Goal: Task Accomplishment & Management: Manage account settings

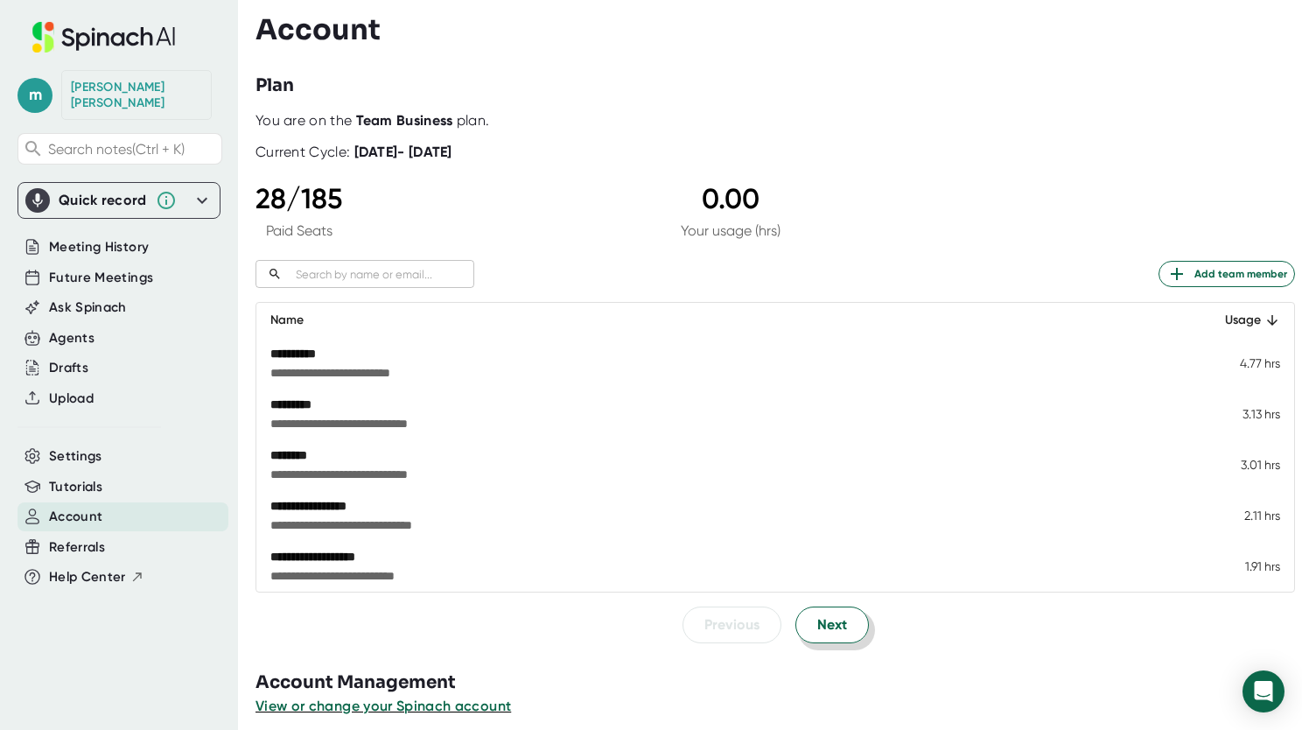
click at [817, 618] on span "Next" at bounding box center [832, 624] width 30 height 21
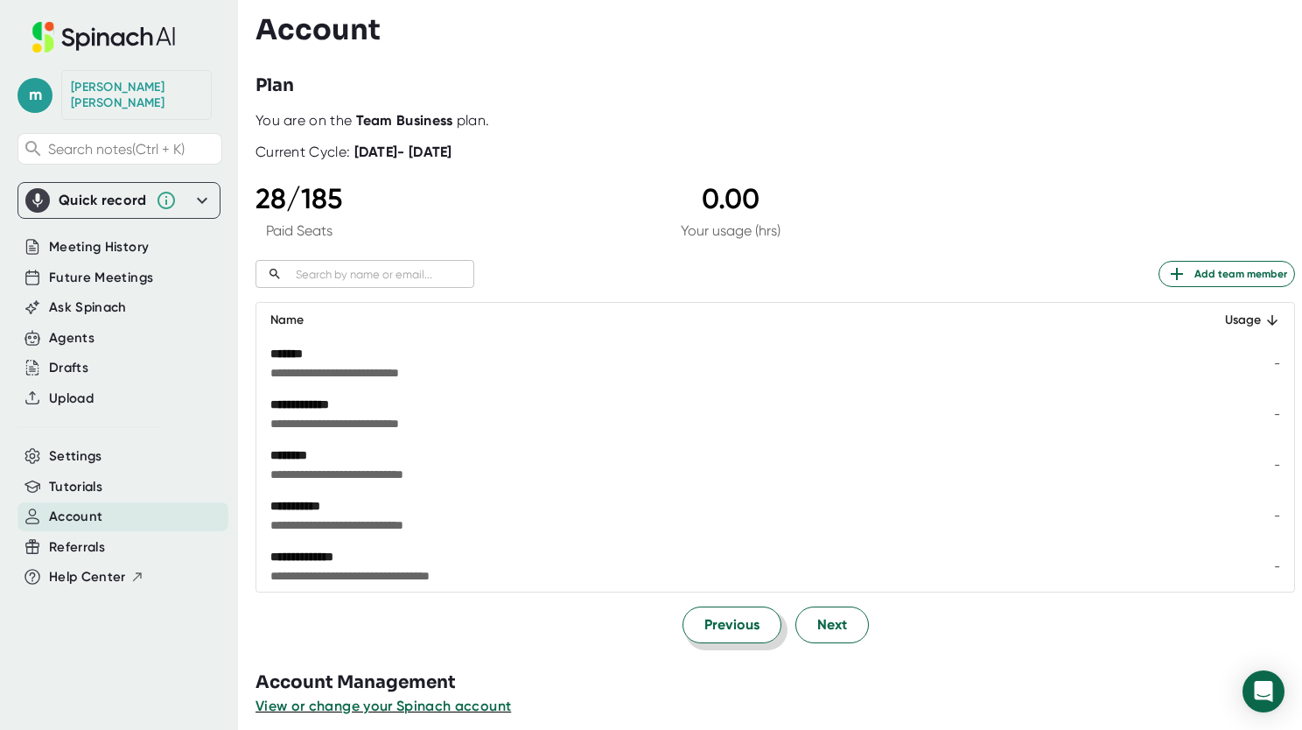
click at [717, 619] on span "Previous" at bounding box center [731, 624] width 55 height 21
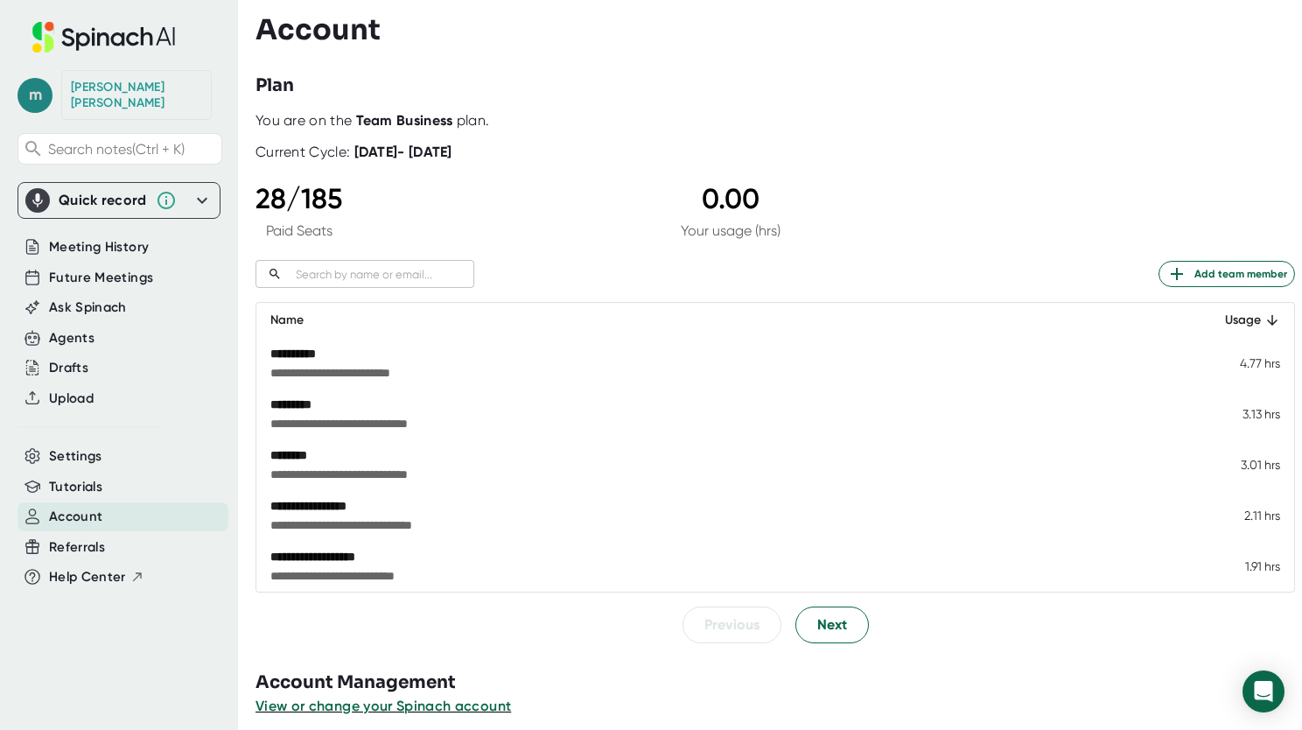
click at [35, 94] on span "m" at bounding box center [34, 95] width 35 height 35
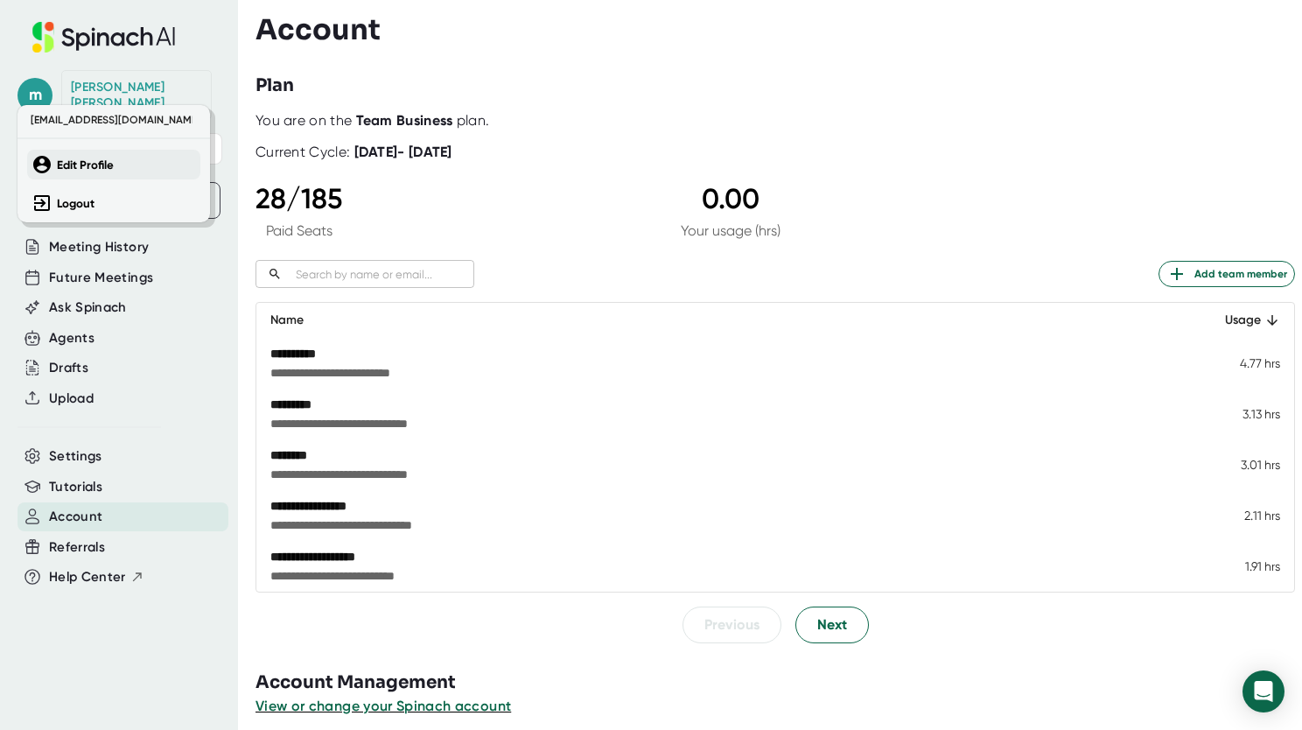
click at [81, 167] on b "Edit Profile" at bounding box center [85, 164] width 57 height 15
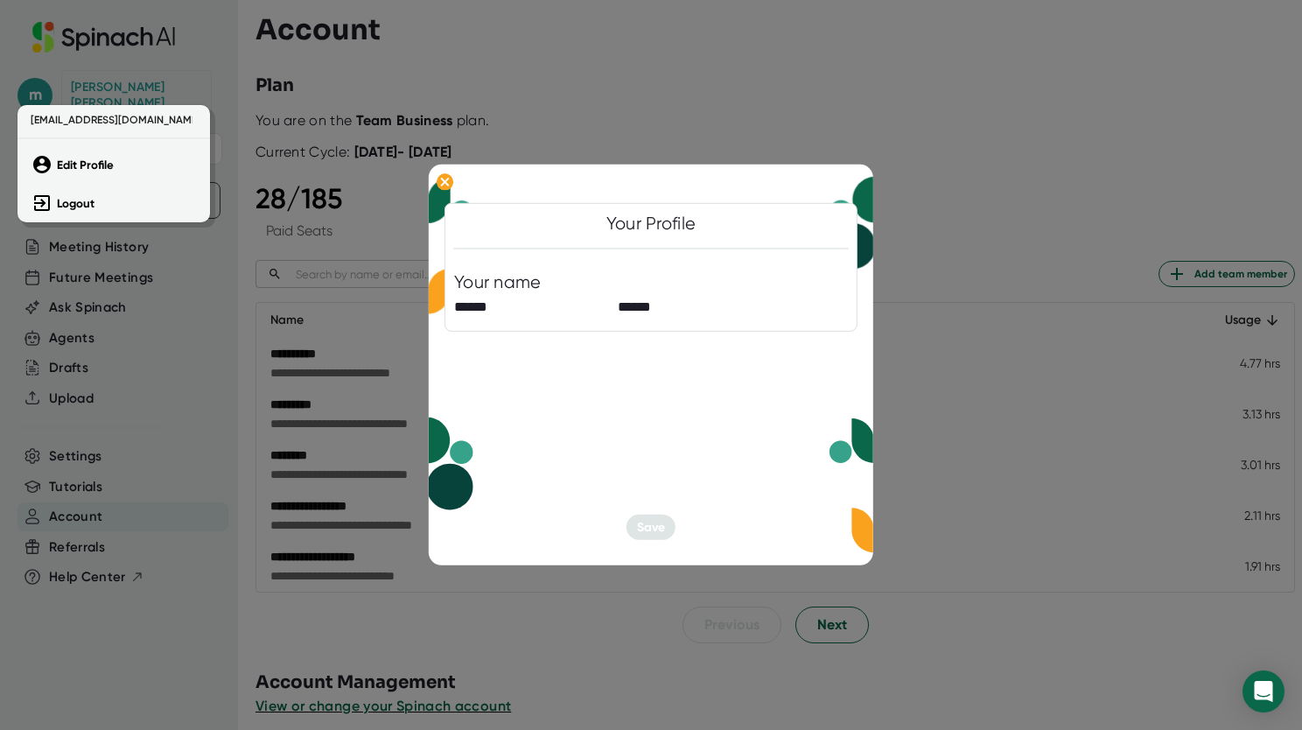
click at [647, 520] on div at bounding box center [651, 365] width 1302 height 730
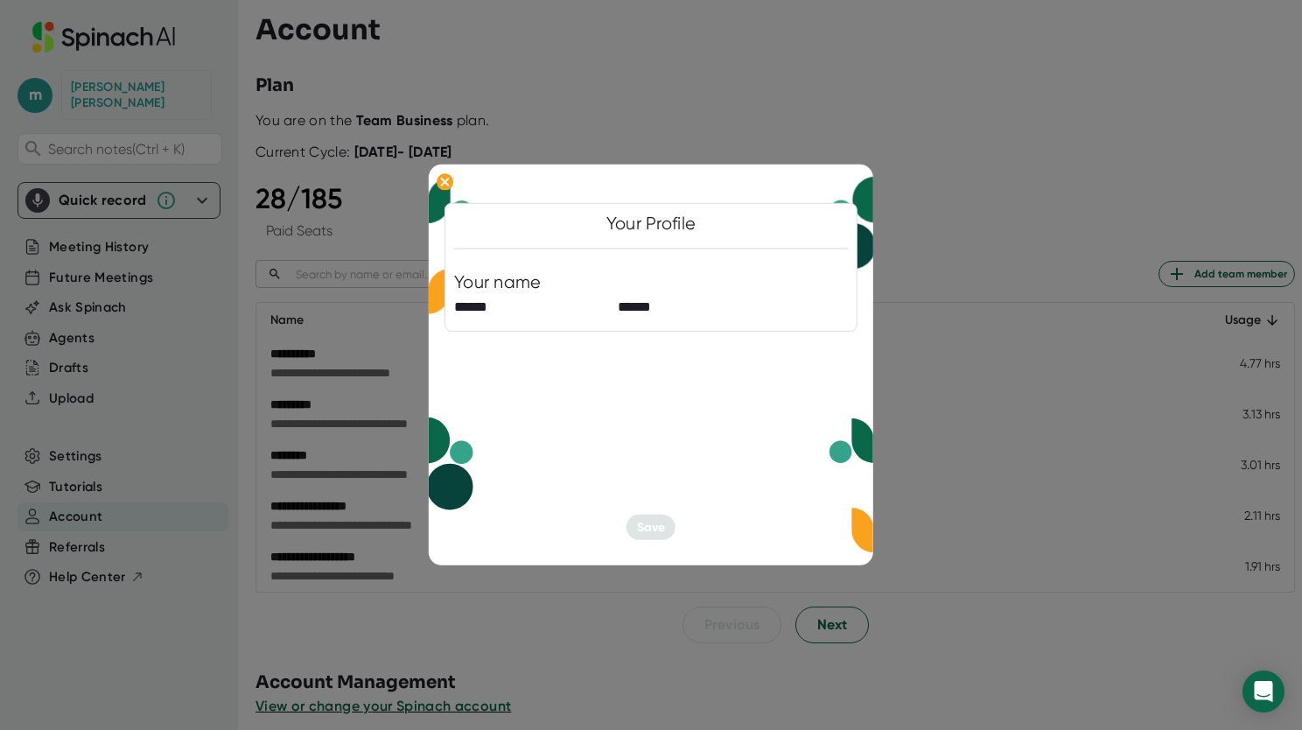
click at [218, 471] on div at bounding box center [651, 365] width 1302 height 730
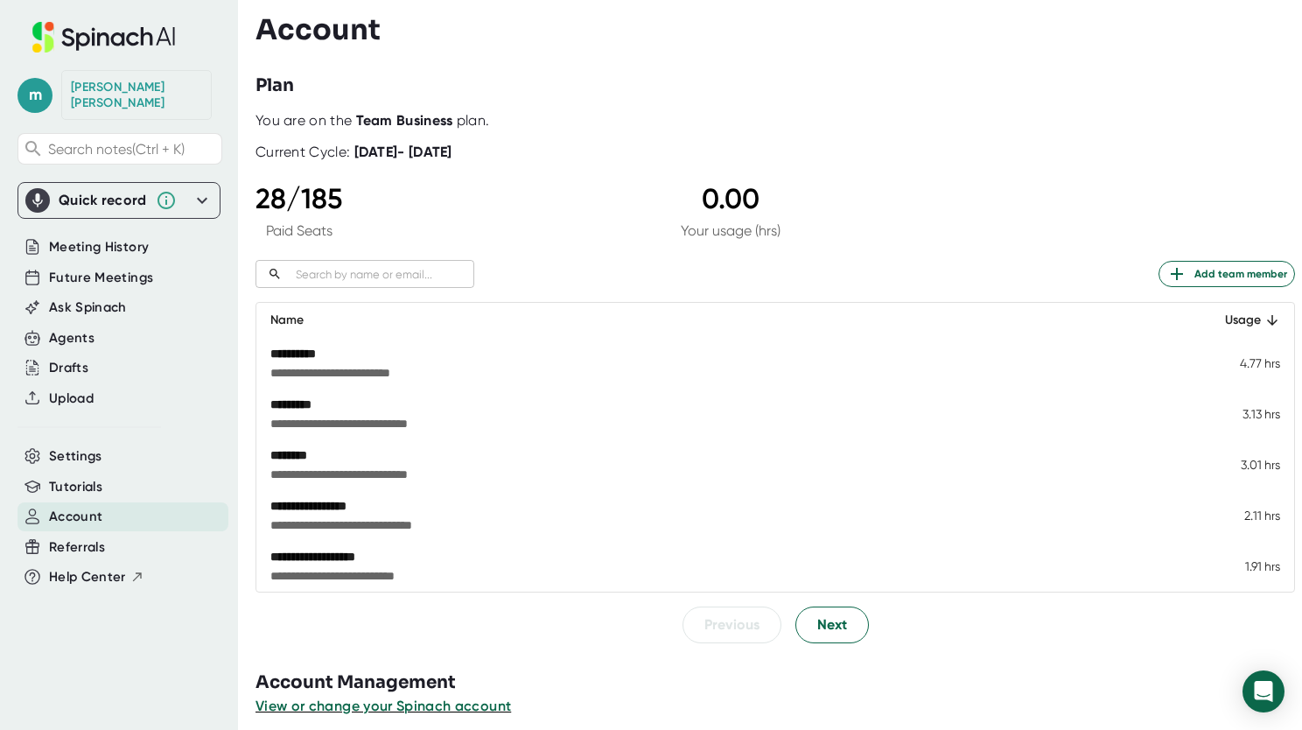
scroll to position [12, 0]
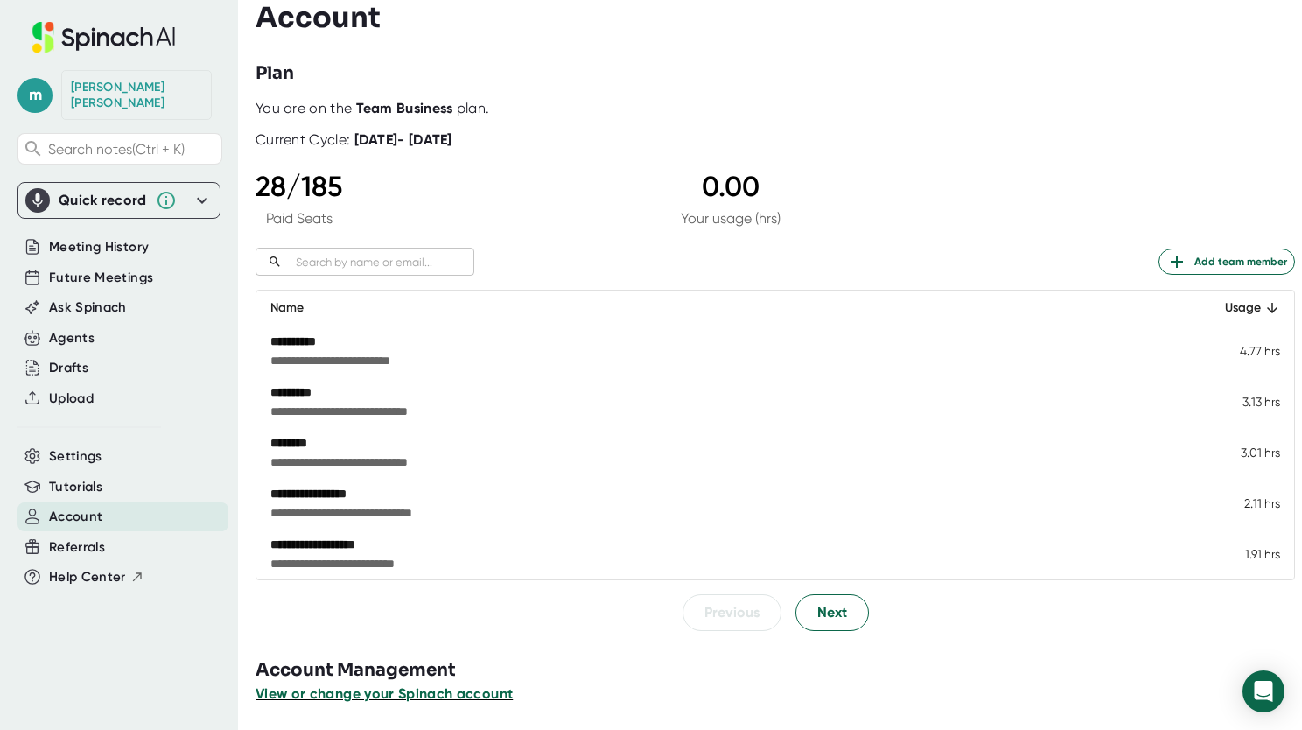
click at [306, 695] on span "View or change your Spinach account" at bounding box center [383, 693] width 257 height 17
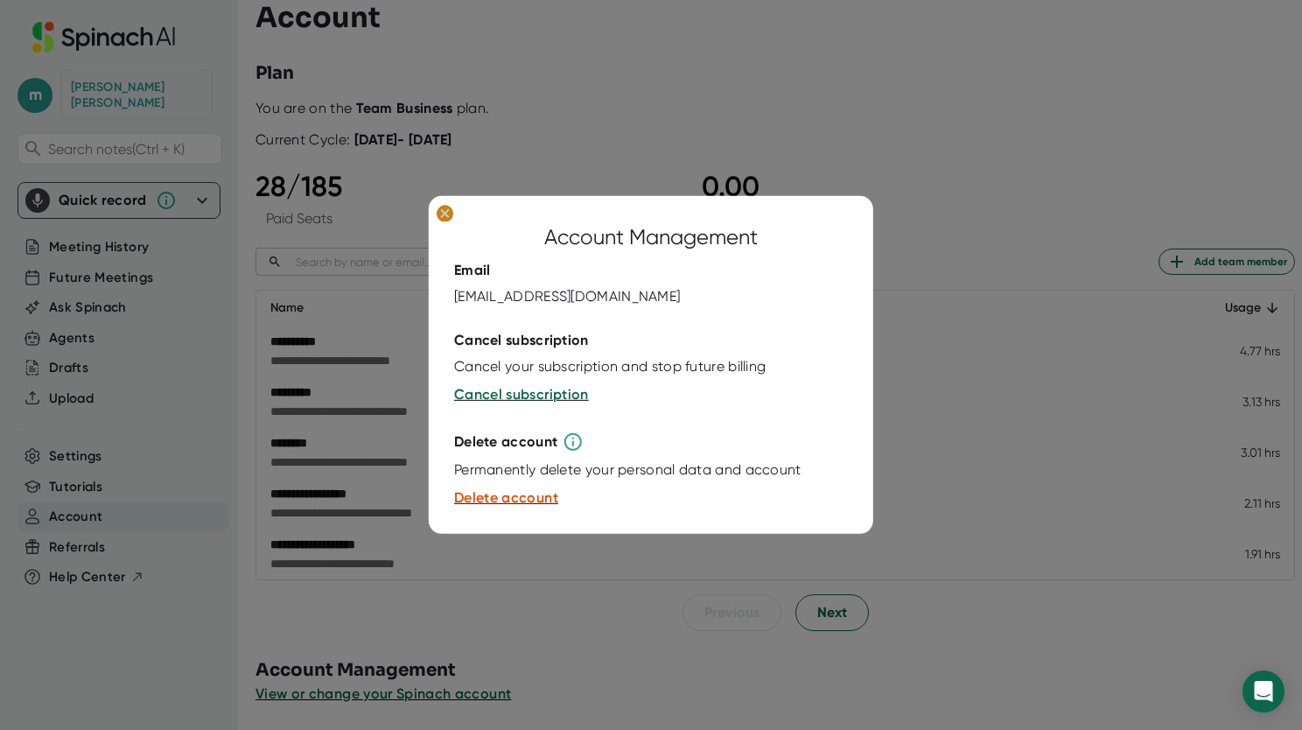
click at [444, 208] on ellipse at bounding box center [445, 213] width 17 height 17
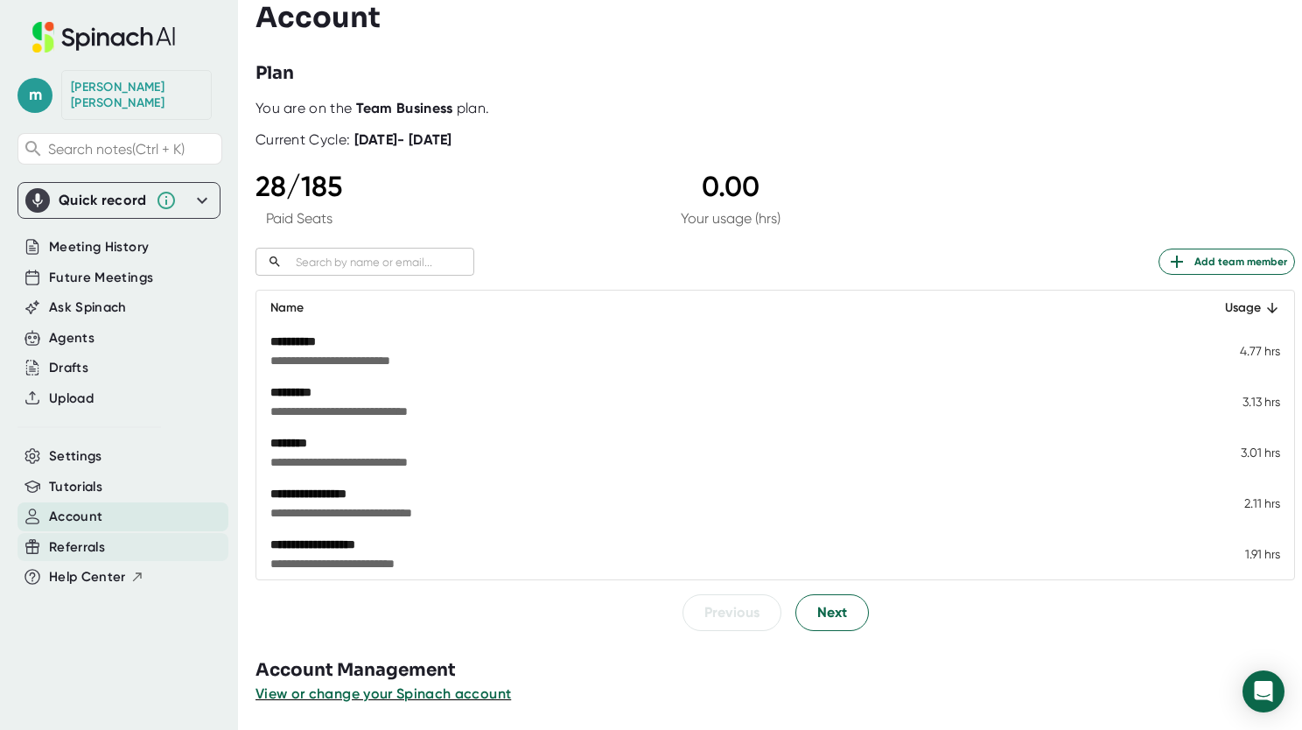
click at [67, 537] on span "Referrals" at bounding box center [77, 547] width 56 height 20
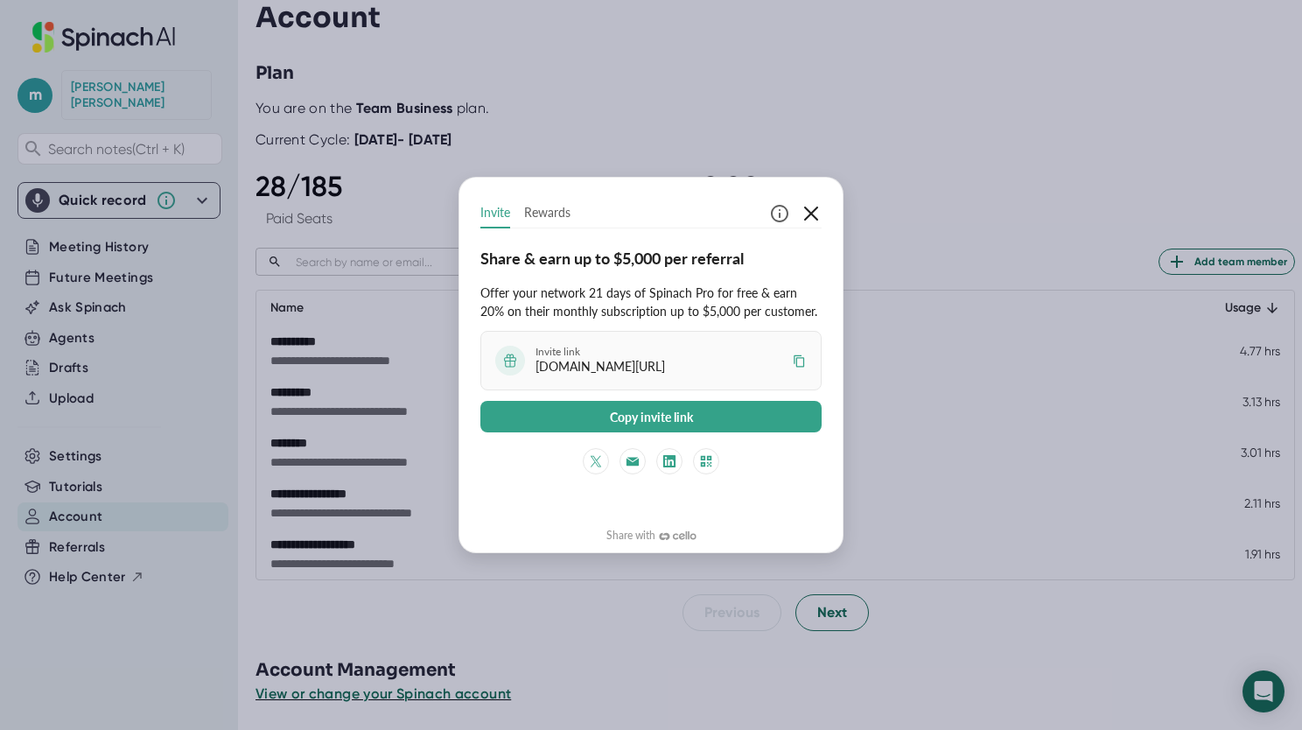
click at [813, 213] on icon "button" at bounding box center [811, 213] width 21 height 21
